Goal: Check status: Check status

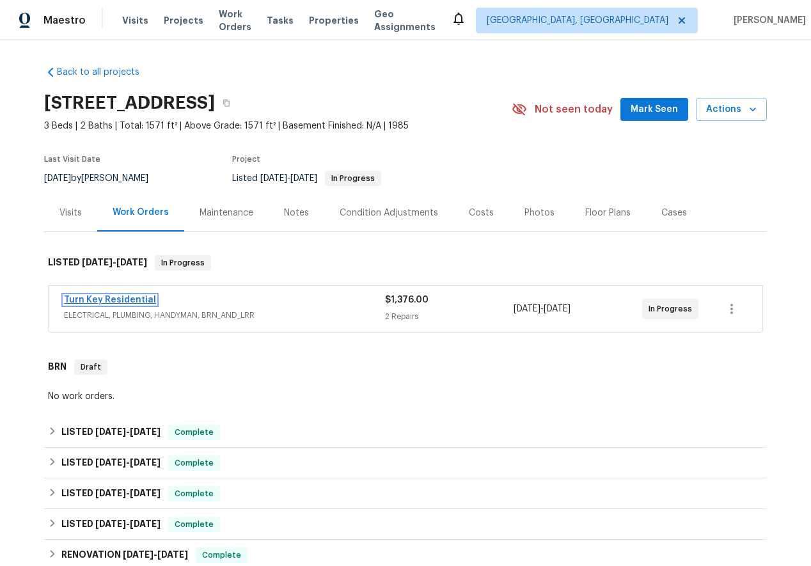
click at [108, 300] on link "Turn Key Residential" at bounding box center [110, 300] width 92 height 9
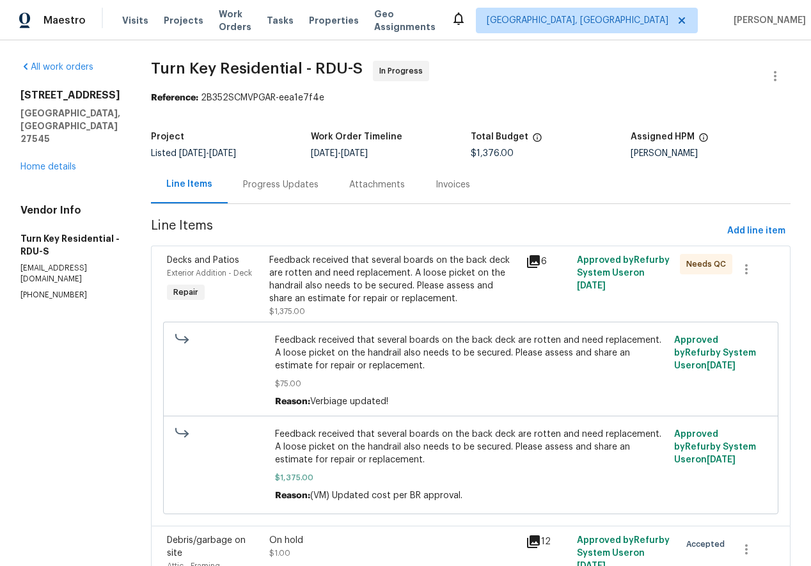
click at [303, 180] on div "Progress Updates" at bounding box center [280, 184] width 75 height 13
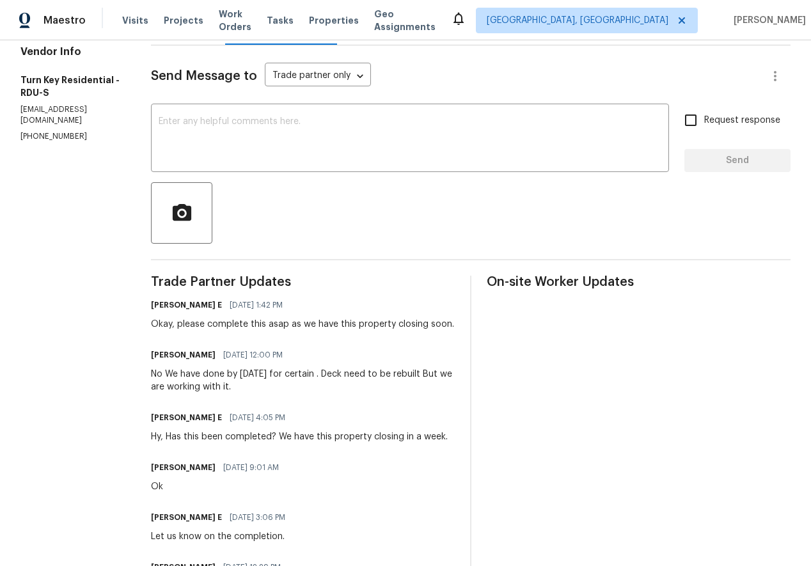
scroll to position [143, 0]
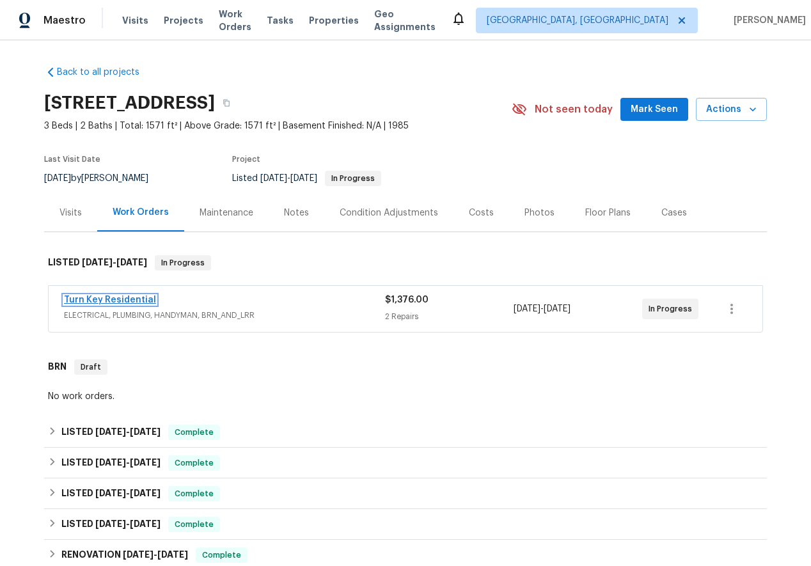
click at [122, 301] on link "Turn Key Residential" at bounding box center [110, 300] width 92 height 9
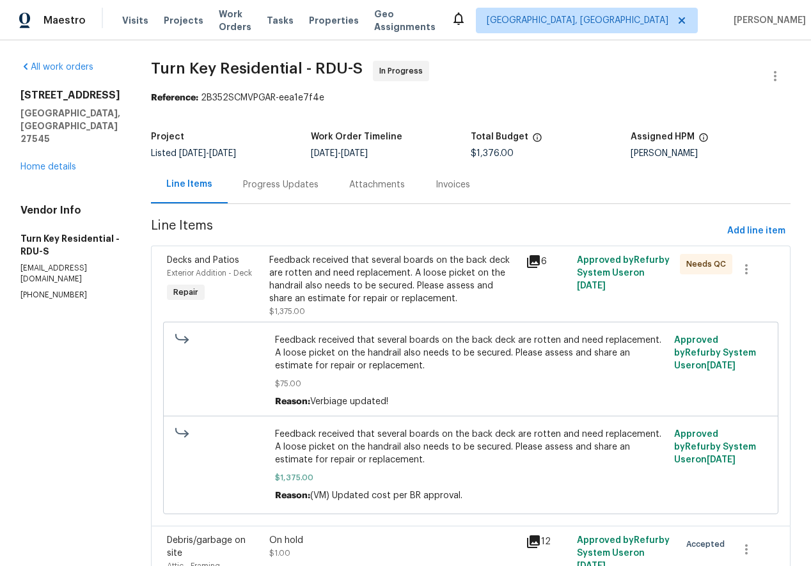
click at [295, 186] on div "Progress Updates" at bounding box center [280, 184] width 75 height 13
